Goal: Task Accomplishment & Management: Manage account settings

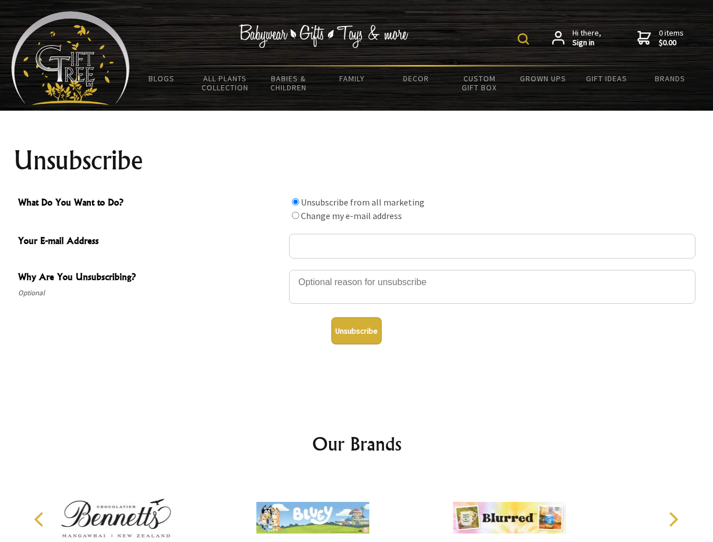
click at [525, 39] on img at bounding box center [523, 38] width 11 height 11
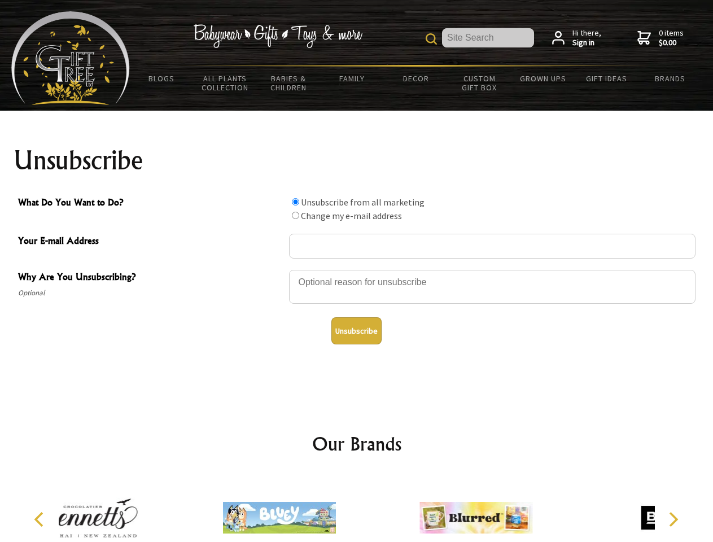
click at [357, 269] on div at bounding box center [492, 289] width 407 height 40
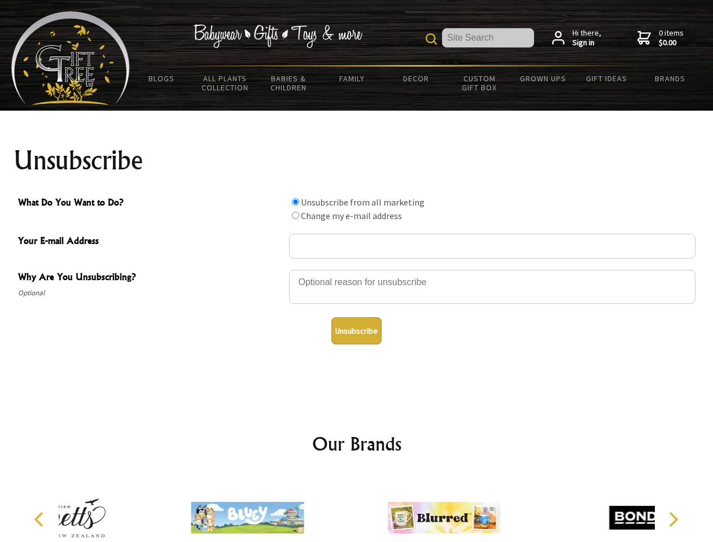
click at [295, 202] on input "What Do You Want to Do?" at bounding box center [295, 201] width 7 height 7
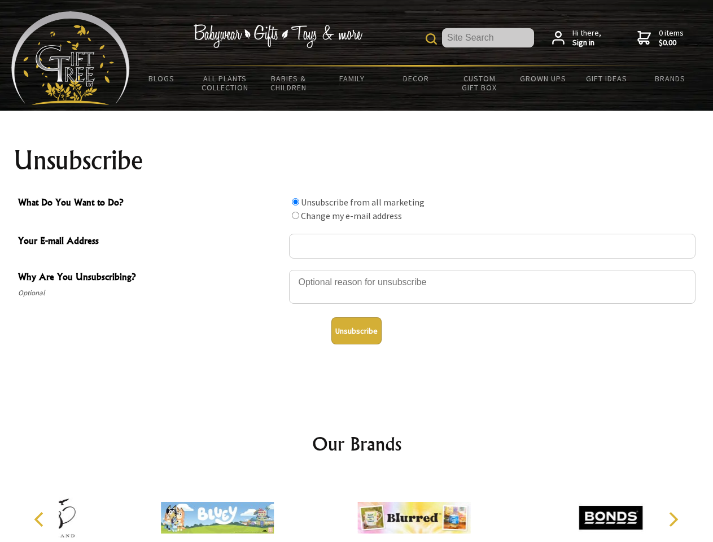
click at [295, 215] on input "What Do You Want to Do?" at bounding box center [295, 215] width 7 height 7
radio input "true"
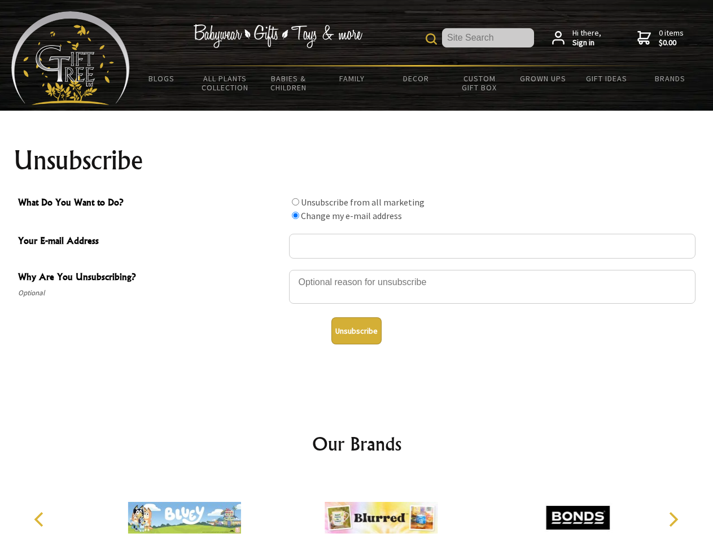
click at [356, 331] on button "Unsubscribe" at bounding box center [356, 330] width 50 height 27
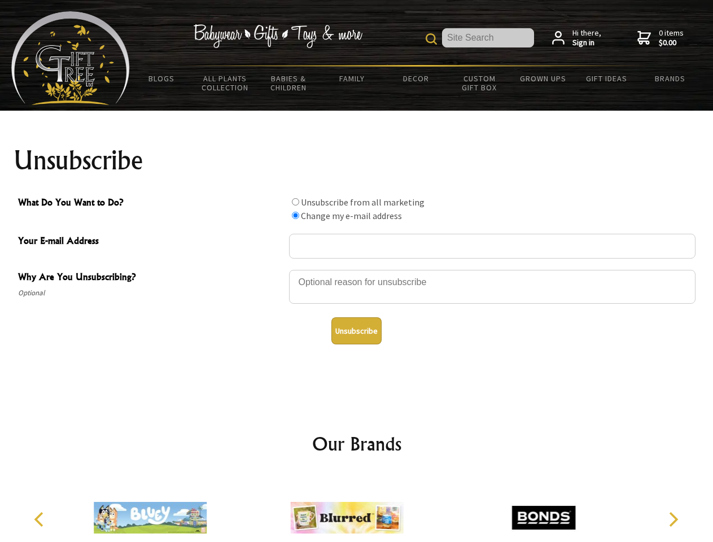
click at [41, 519] on icon "Previous" at bounding box center [40, 519] width 15 height 15
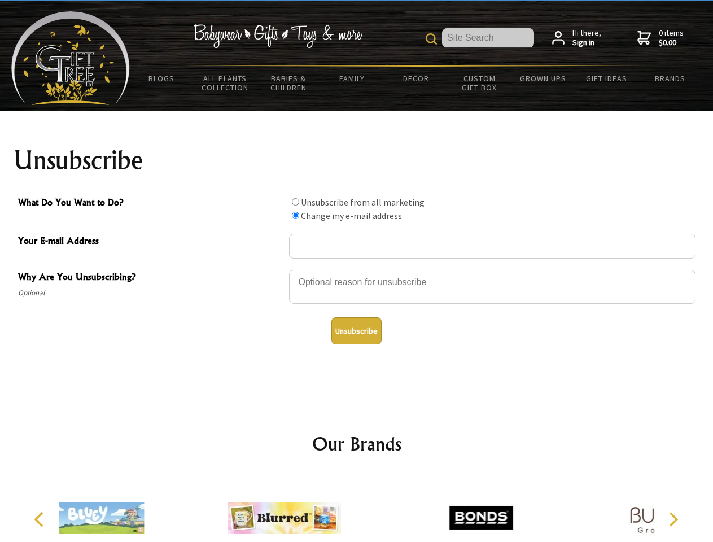
click at [673, 519] on icon "Next" at bounding box center [672, 519] width 15 height 15
